Goal: Browse casually: Explore the website without a specific task or goal

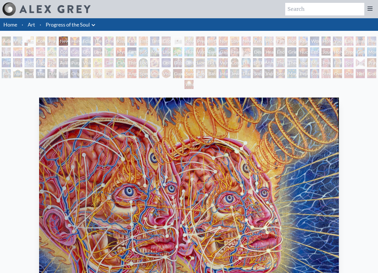
click at [33, 37] on div "Body, Mind, Spirit" at bounding box center [29, 41] width 9 height 9
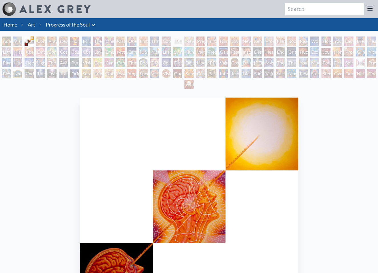
click at [34, 39] on div "Body, Mind, Spirit" at bounding box center [29, 41] width 9 height 9
click at [76, 40] on div "Holy Grail" at bounding box center [74, 41] width 9 height 9
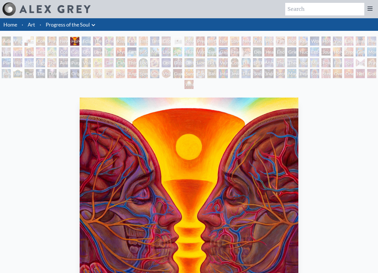
click at [79, 40] on div "Holy Grail" at bounding box center [74, 41] width 9 height 9
click at [102, 39] on div "The Kiss" at bounding box center [97, 41] width 9 height 9
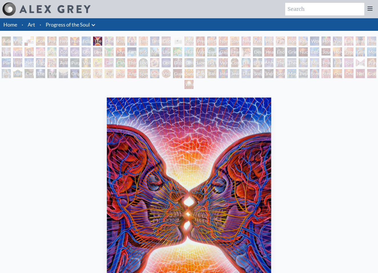
click at [102, 39] on div "The Kiss" at bounding box center [97, 41] width 9 height 9
click at [125, 40] on div "Kissing" at bounding box center [120, 41] width 9 height 9
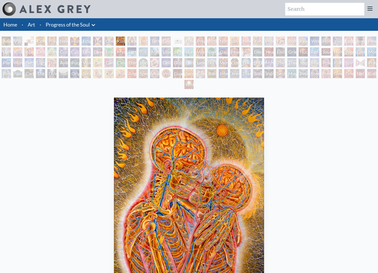
click at [135, 39] on div "Ocean of Love Bliss" at bounding box center [131, 41] width 9 height 9
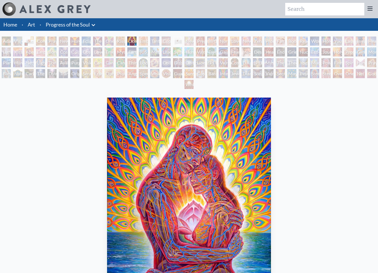
click at [136, 40] on div "Ocean of Love Bliss" at bounding box center [131, 41] width 9 height 9
click at [136, 39] on div "Ocean of Love Bliss" at bounding box center [131, 41] width 9 height 9
click at [182, 38] on div "[DEMOGRAPHIC_DATA] Embryo" at bounding box center [177, 41] width 9 height 9
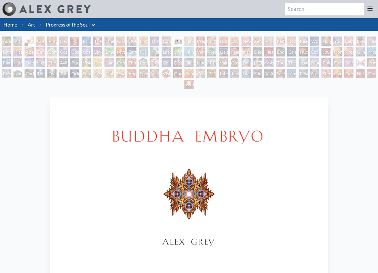
click at [182, 39] on div "[DEMOGRAPHIC_DATA] Embryo" at bounding box center [177, 41] width 9 height 9
click at [182, 40] on div "[DEMOGRAPHIC_DATA] Embryo" at bounding box center [177, 41] width 9 height 9
click at [216, 39] on div "Birth" at bounding box center [211, 41] width 9 height 9
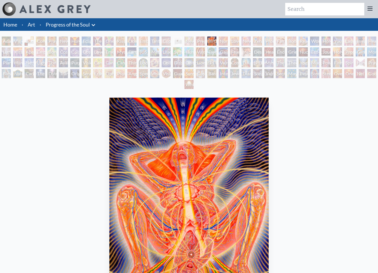
click at [228, 40] on div "Nursing" at bounding box center [222, 41] width 9 height 9
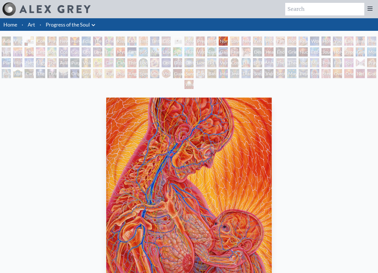
click at [228, 40] on div "Nursing" at bounding box center [222, 41] width 9 height 9
click at [246, 40] on div "New Family" at bounding box center [245, 41] width 9 height 9
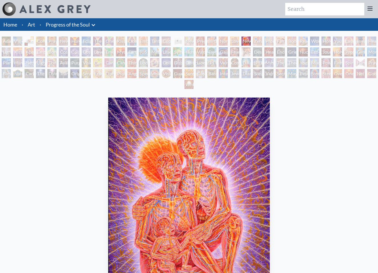
click at [250, 41] on div "New Family" at bounding box center [245, 41] width 9 height 9
click at [250, 40] on div "New Family" at bounding box center [245, 41] width 9 height 9
click at [273, 39] on div "Promise" at bounding box center [268, 41] width 9 height 9
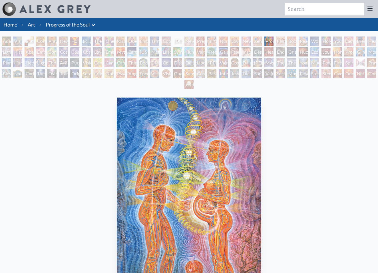
click at [325, 39] on div "Holy Family" at bounding box center [325, 41] width 9 height 9
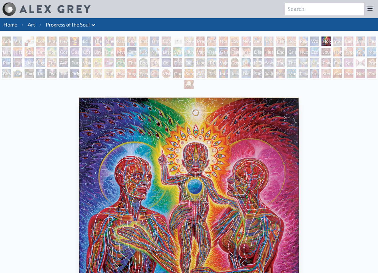
click at [342, 40] on div "Young & Old" at bounding box center [337, 41] width 9 height 9
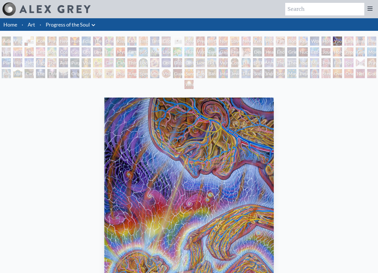
click at [364, 38] on div "Breathing" at bounding box center [359, 41] width 9 height 9
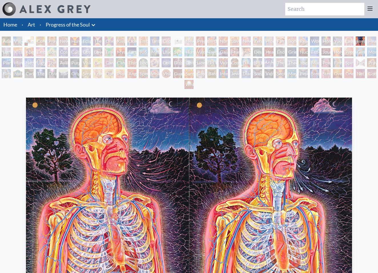
click at [369, 38] on div "[PERSON_NAME] & Eve Visionary Origin of Language Body, Mind, Spirit Contemplati…" at bounding box center [189, 64] width 378 height 54
click at [366, 39] on div "[PERSON_NAME] & Eve Visionary Origin of Language Body, Mind, Spirit Contemplati…" at bounding box center [189, 64] width 378 height 54
click at [353, 40] on div "Laughing Man" at bounding box center [348, 41] width 9 height 9
